Goal: Information Seeking & Learning: Check status

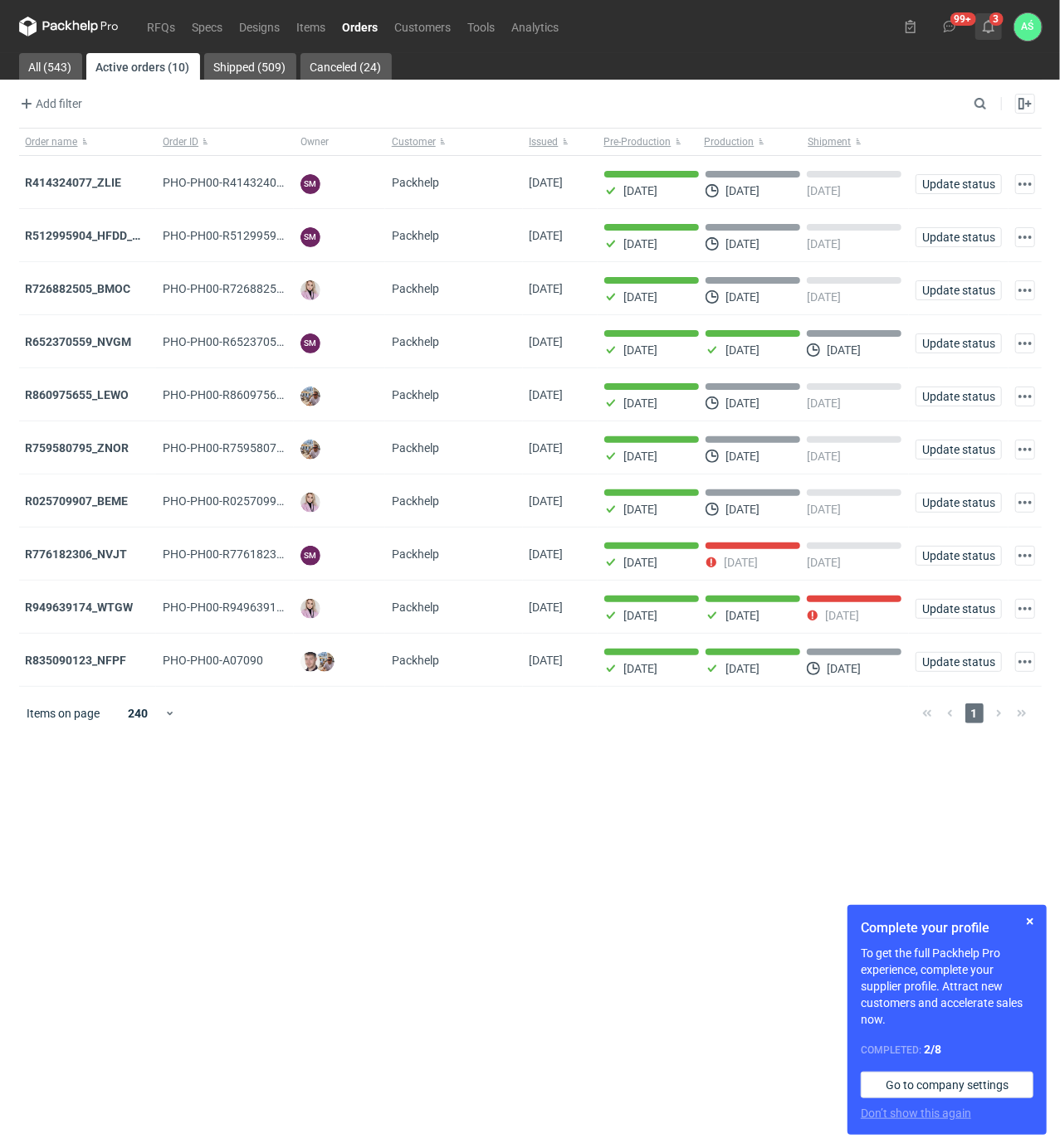
click at [993, 30] on use at bounding box center [989, 26] width 12 height 14
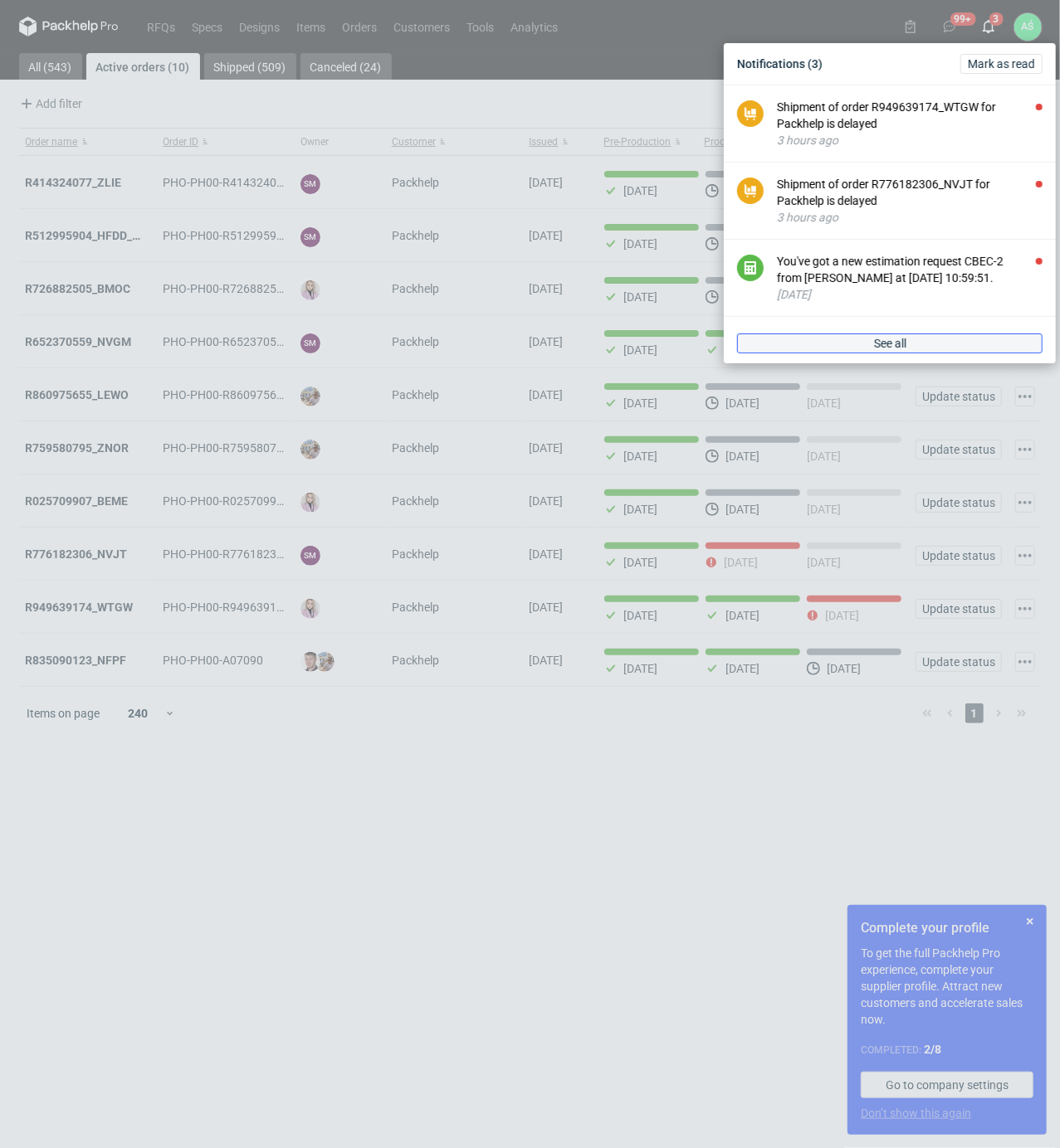
click at [927, 338] on link "See all" at bounding box center [890, 343] width 305 height 19
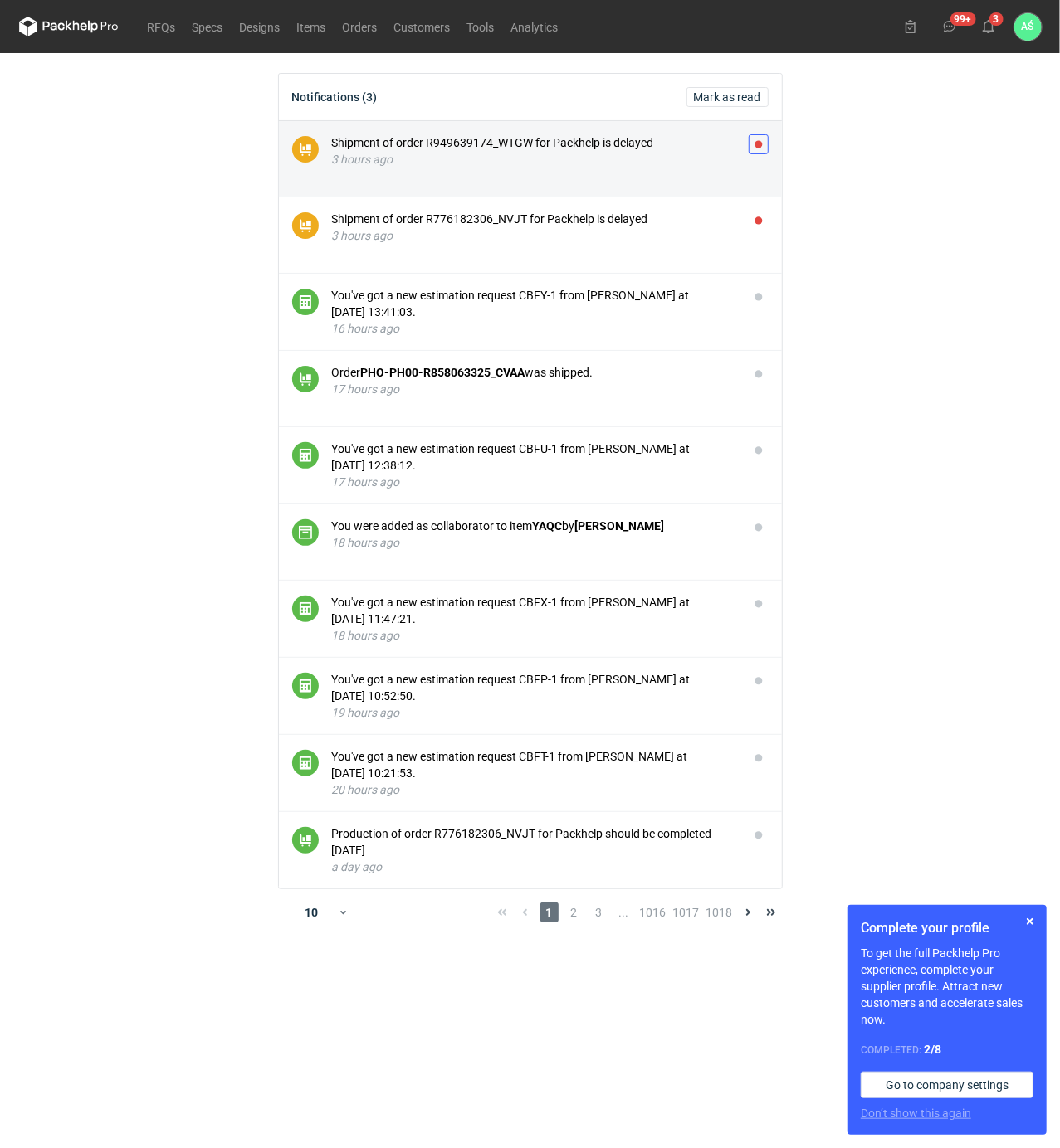
click at [760, 140] on button "button" at bounding box center [759, 144] width 19 height 19
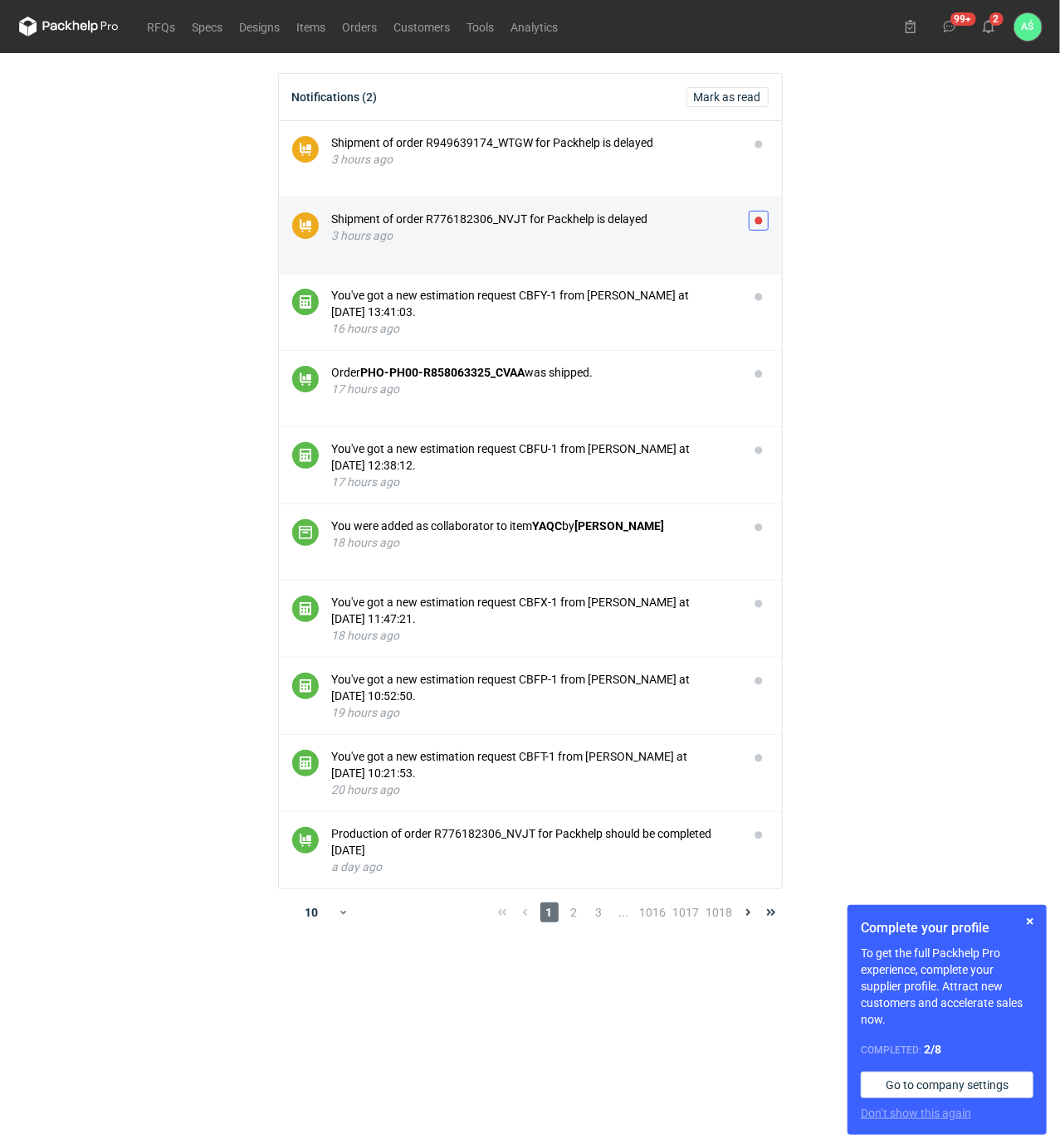
click at [760, 219] on button "button" at bounding box center [759, 221] width 19 height 19
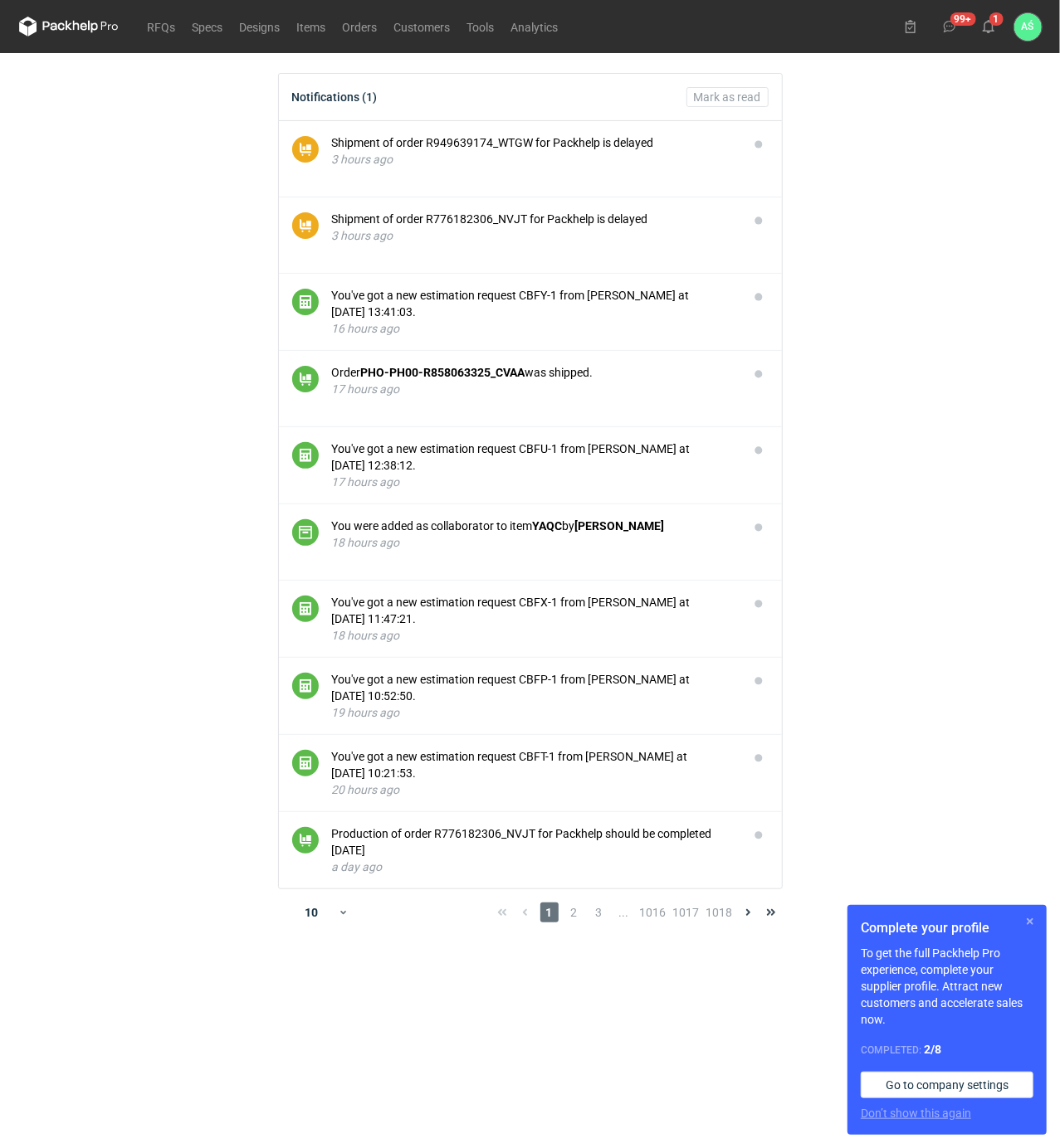
click at [1030, 924] on button "button" at bounding box center [1030, 922] width 19 height 19
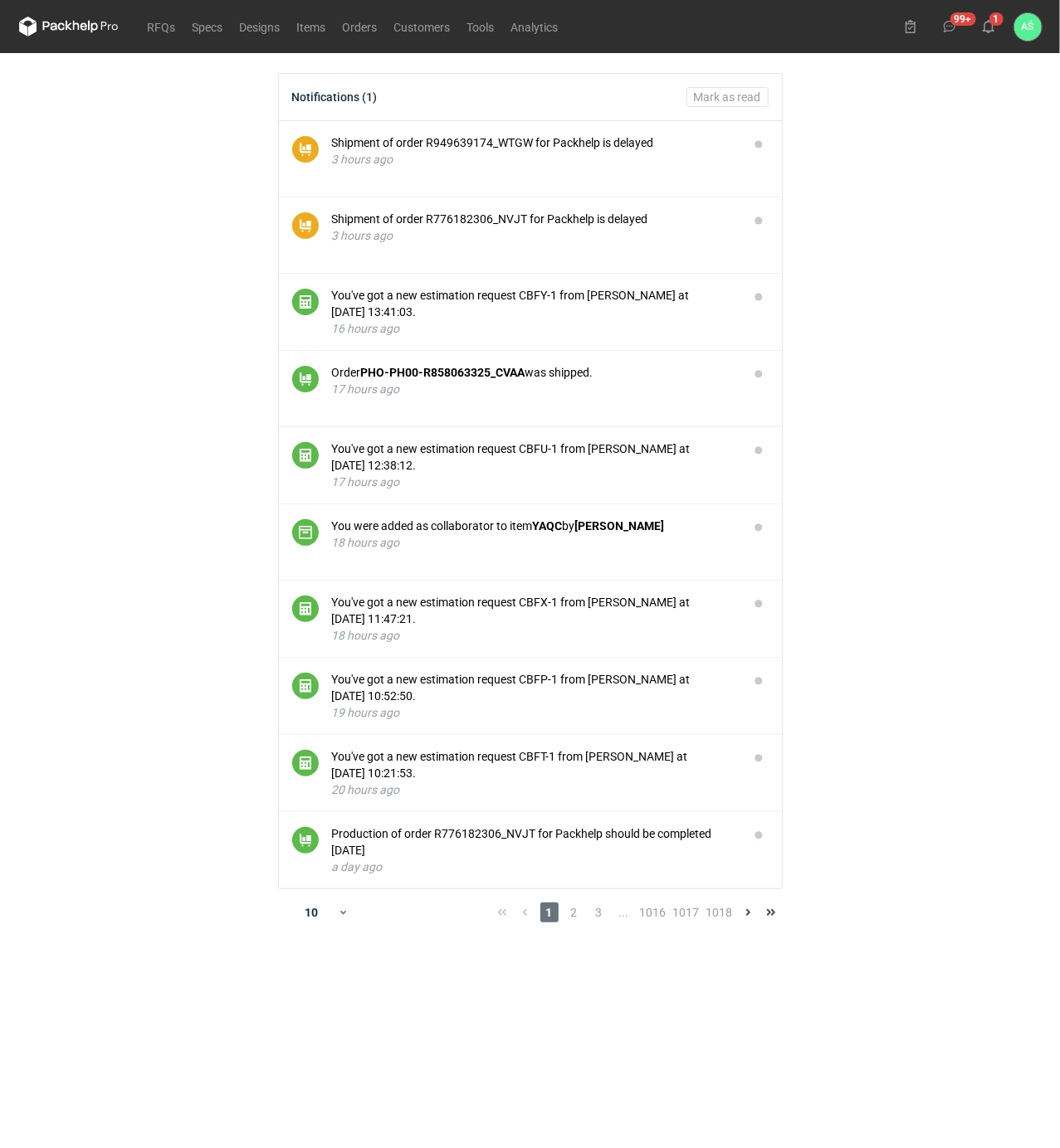
click at [888, 441] on main "Notifications (1) [PERSON_NAME] as read Shipment of order R949639174_WTGW for P…" at bounding box center [530, 601] width 1036 height 1096
click at [160, 24] on link "RFQs" at bounding box center [161, 26] width 45 height 19
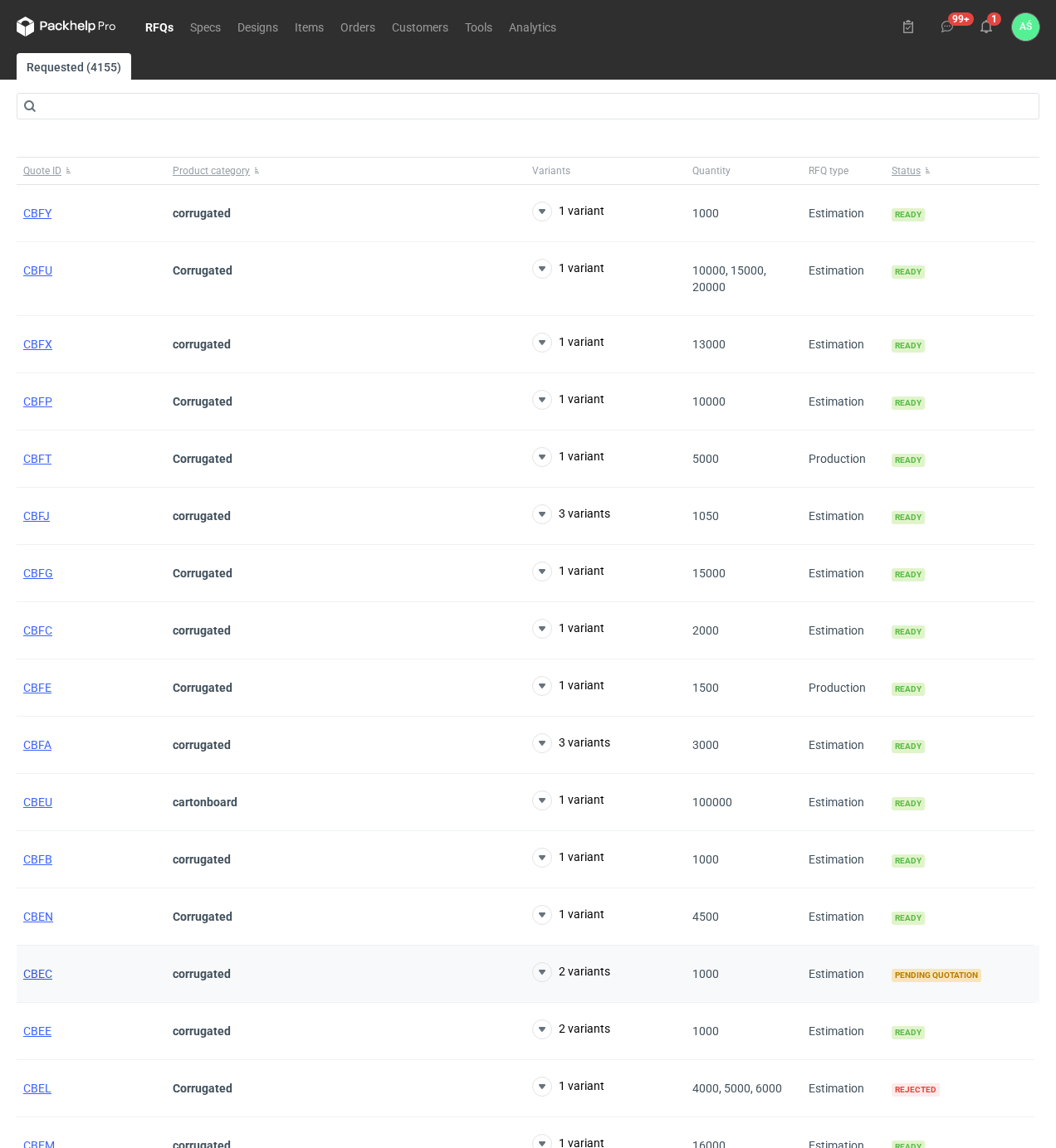
click at [37, 981] on span "CBEC" at bounding box center [38, 974] width 29 height 14
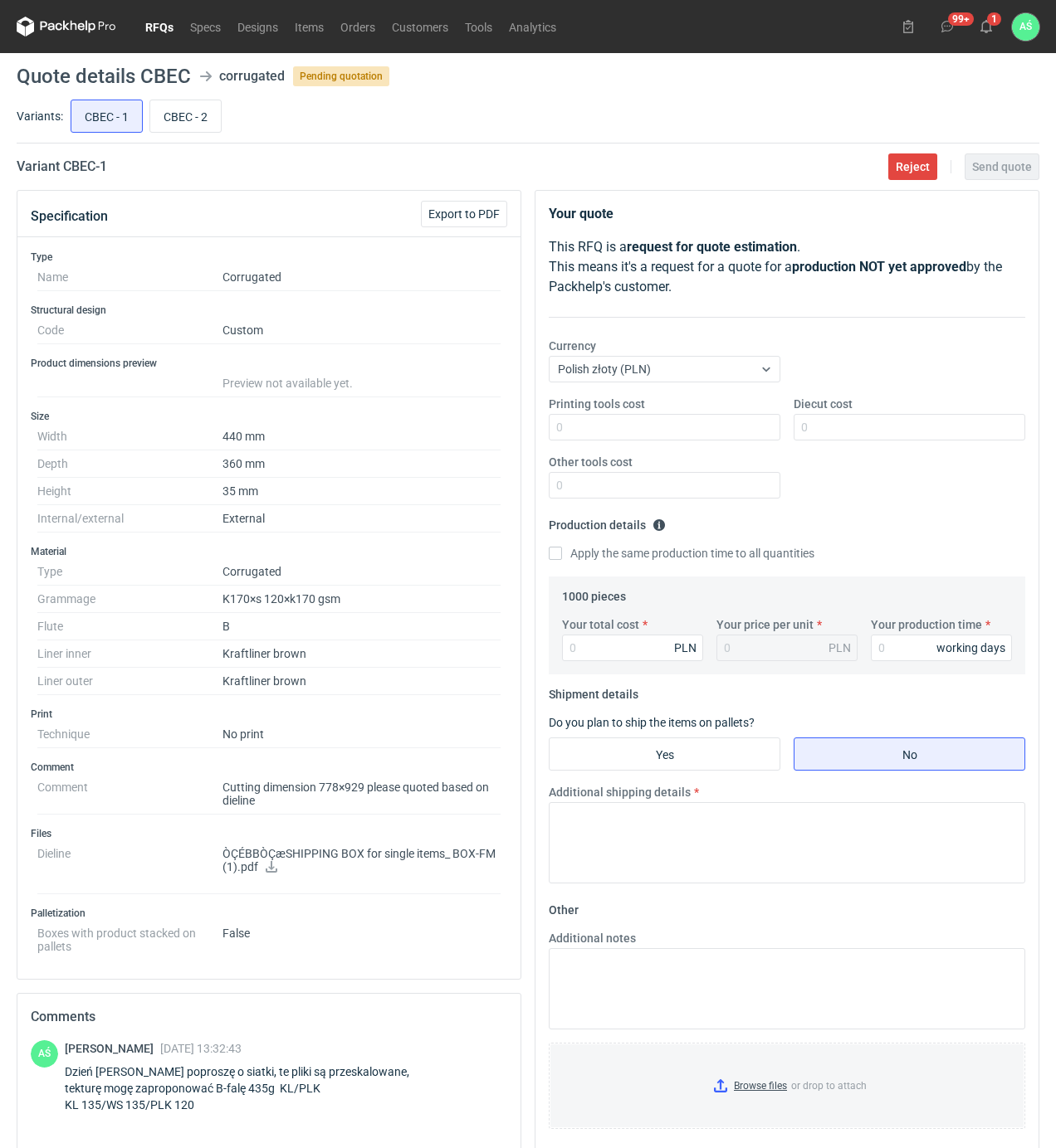
click at [163, 26] on link "RFQs" at bounding box center [159, 26] width 45 height 19
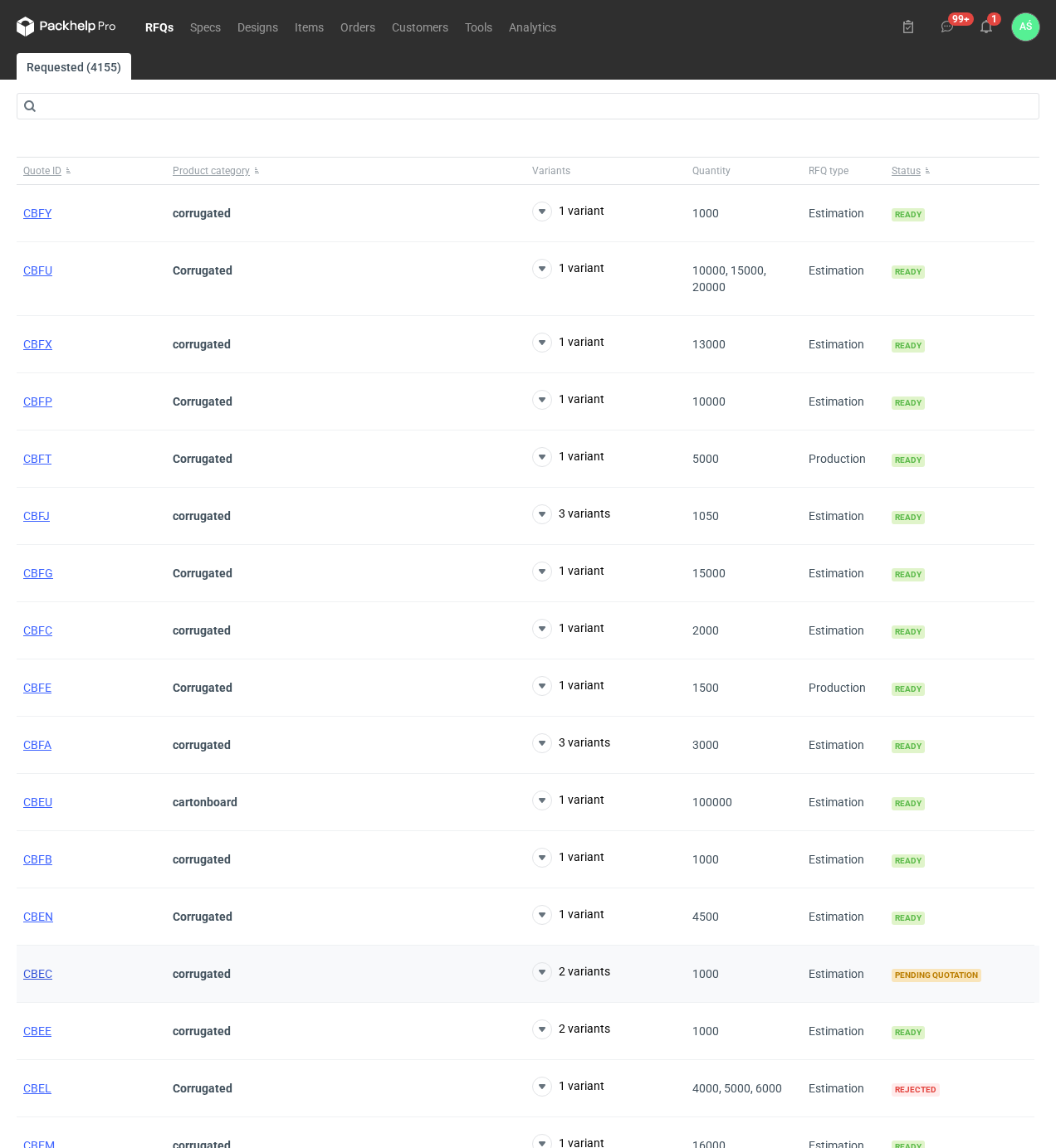
click at [33, 980] on span "CBEC" at bounding box center [38, 974] width 29 height 14
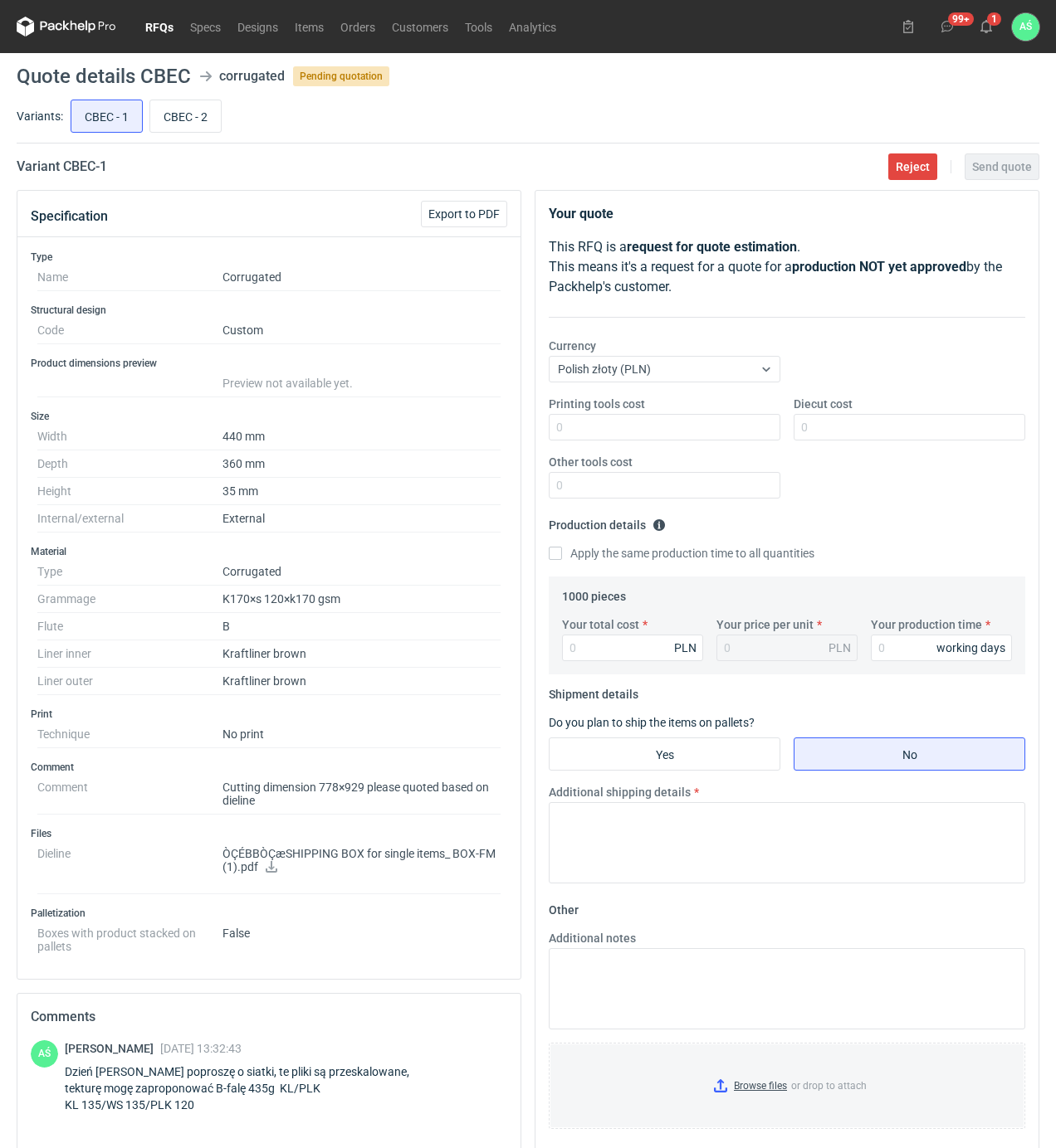
click at [164, 27] on link "RFQs" at bounding box center [159, 26] width 45 height 19
